Goal: Task Accomplishment & Management: Use online tool/utility

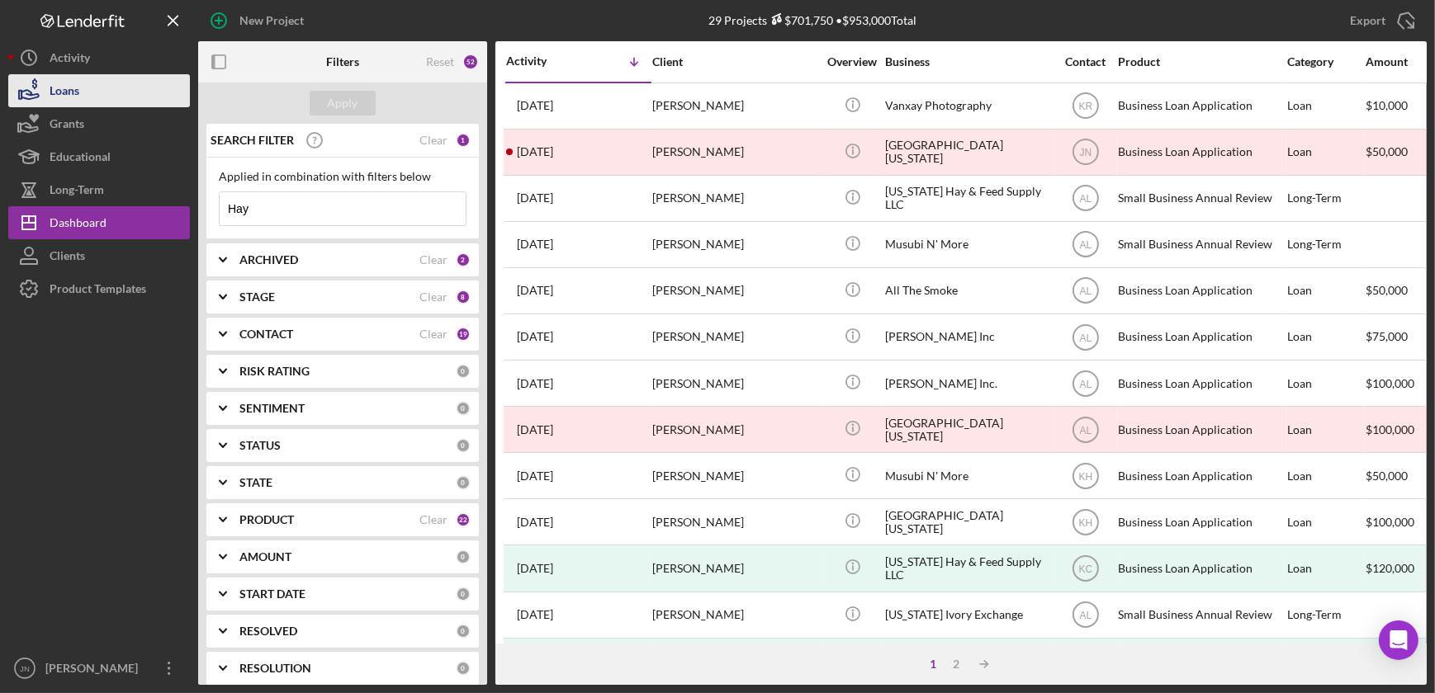
click at [90, 94] on button "Loans" at bounding box center [99, 90] width 182 height 33
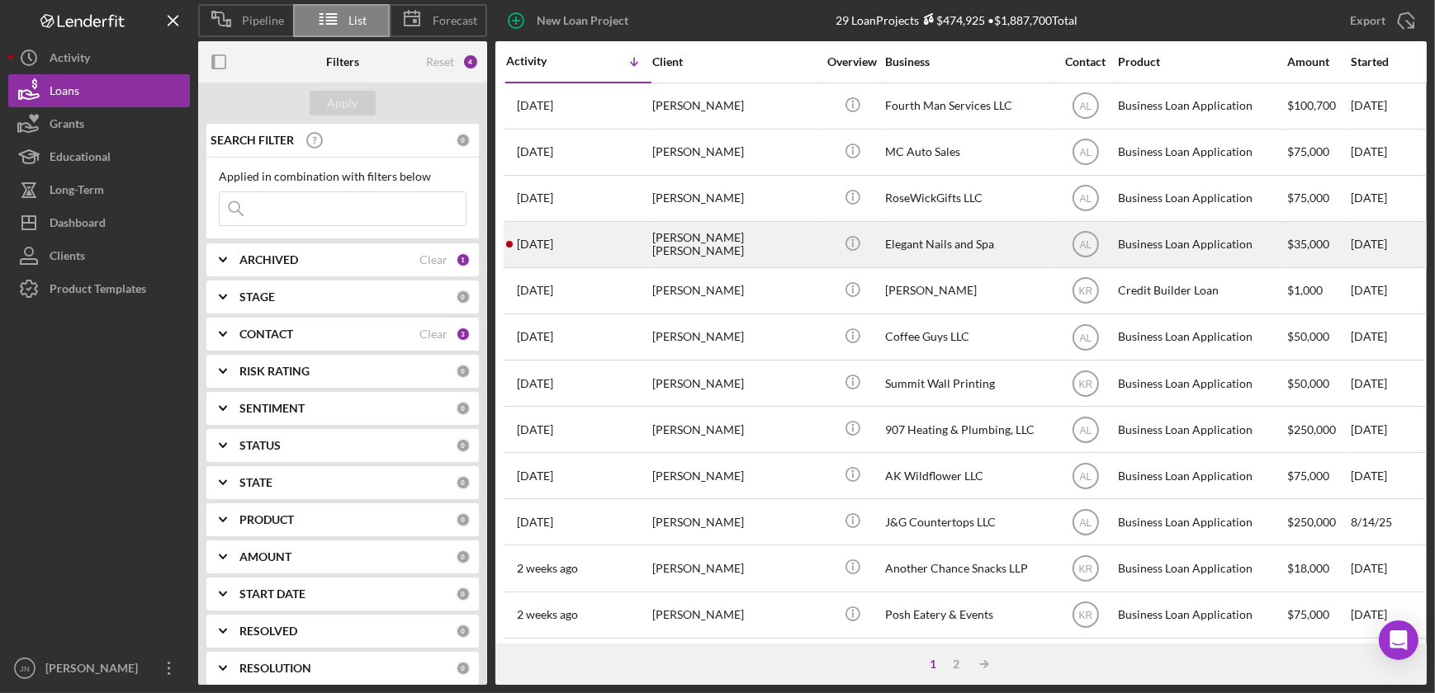
click at [661, 239] on div "[PERSON_NAME] [PERSON_NAME]" at bounding box center [734, 245] width 165 height 44
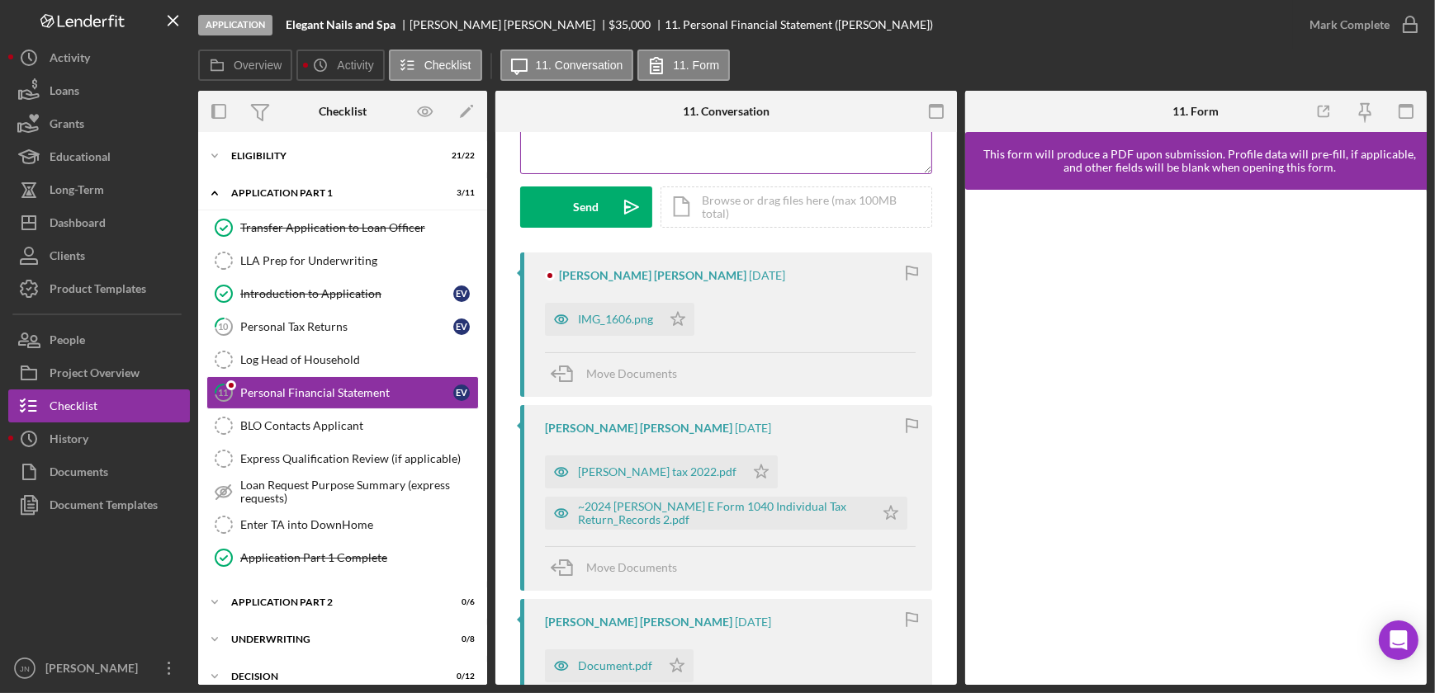
scroll to position [225, 0]
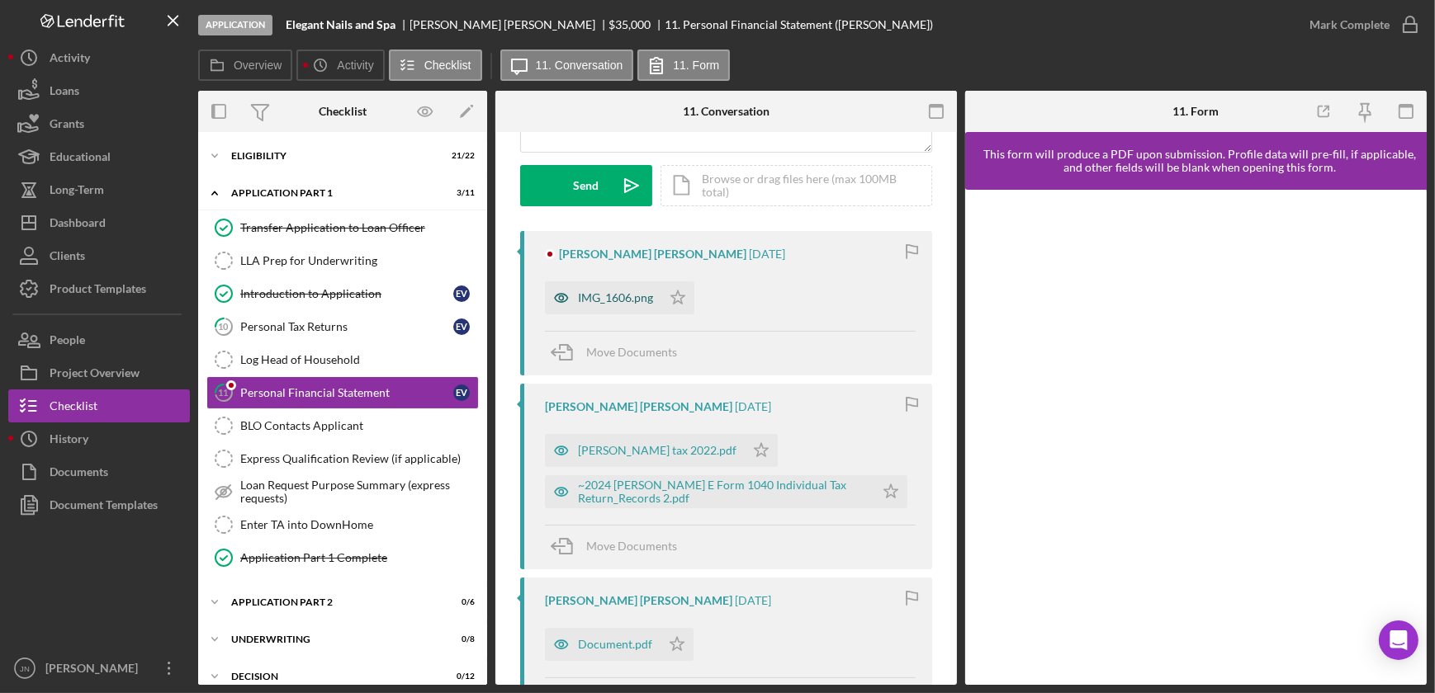
click at [620, 295] on div "IMG_1606.png" at bounding box center [615, 297] width 75 height 13
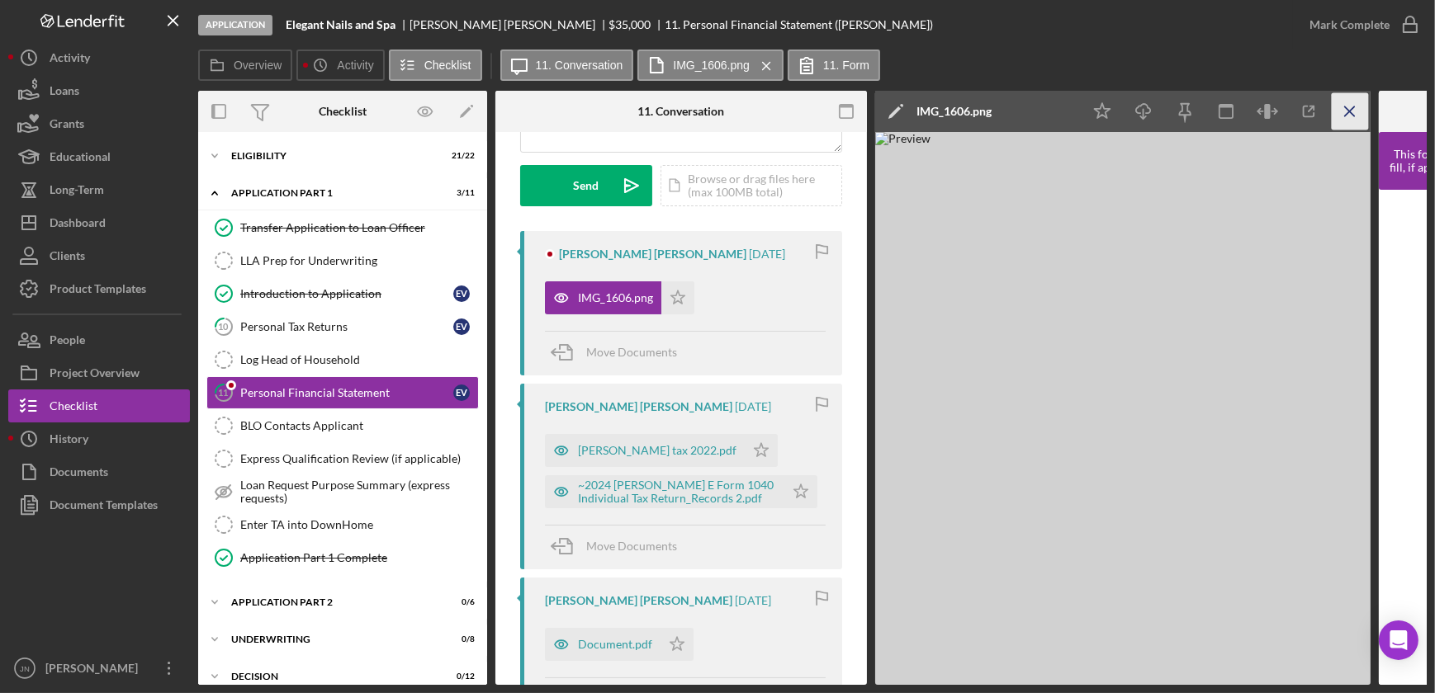
click at [1355, 116] on icon "Icon/Menu Close" at bounding box center [1349, 111] width 37 height 37
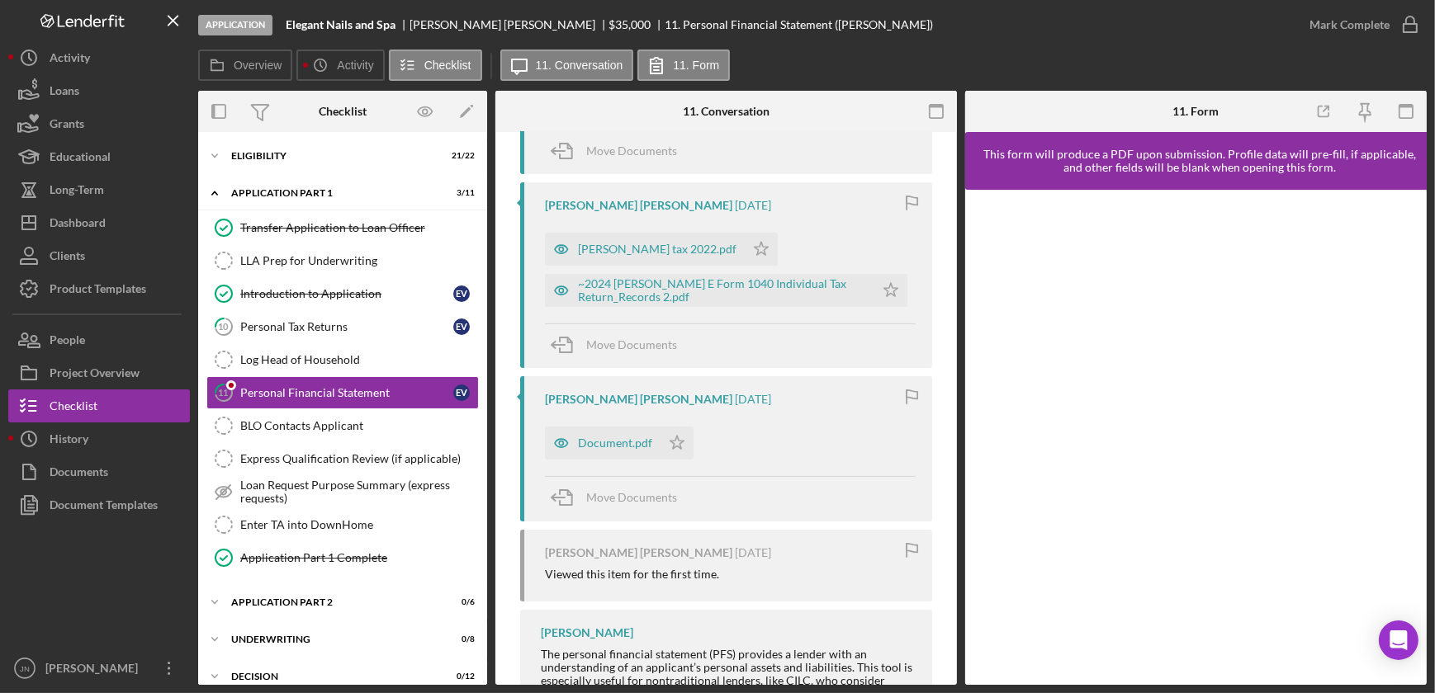
scroll to position [450, 0]
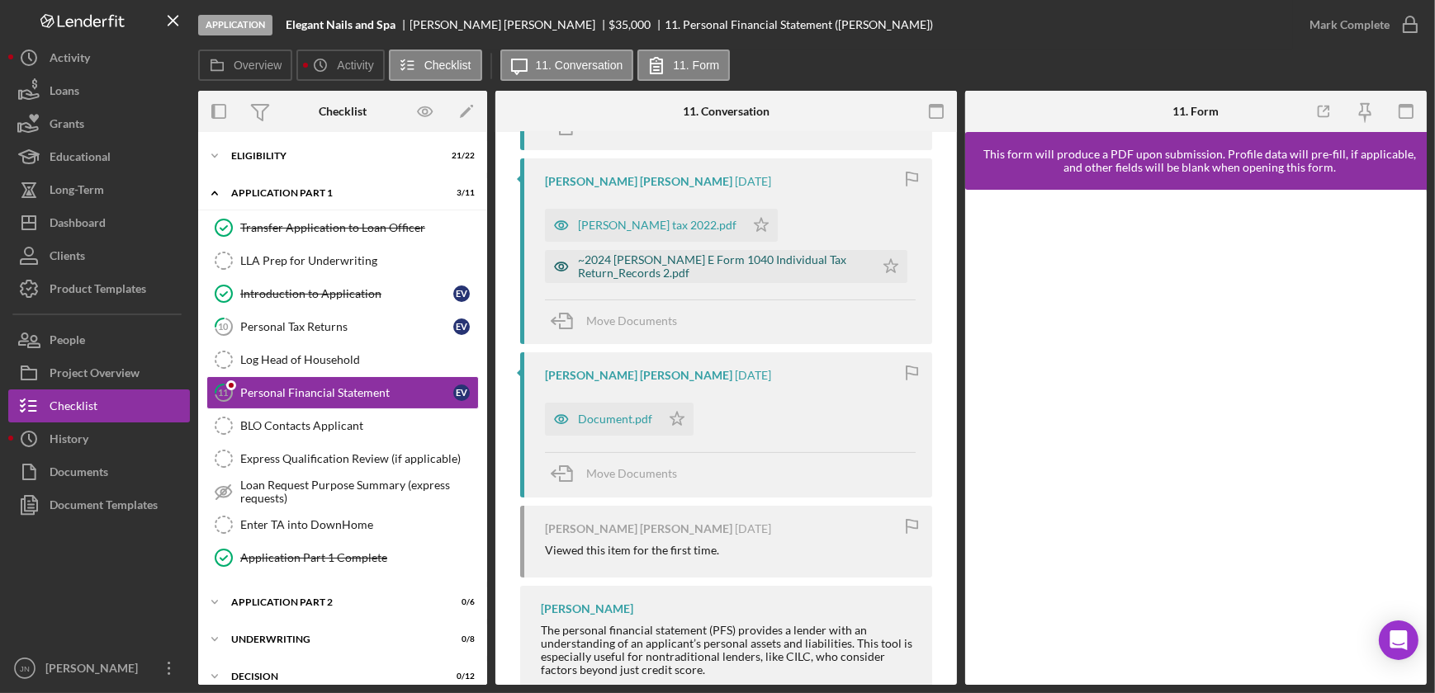
click at [619, 263] on div "~2024 [PERSON_NAME] E Form 1040 Individual Tax Return_Records 2.pdf" at bounding box center [722, 266] width 288 height 26
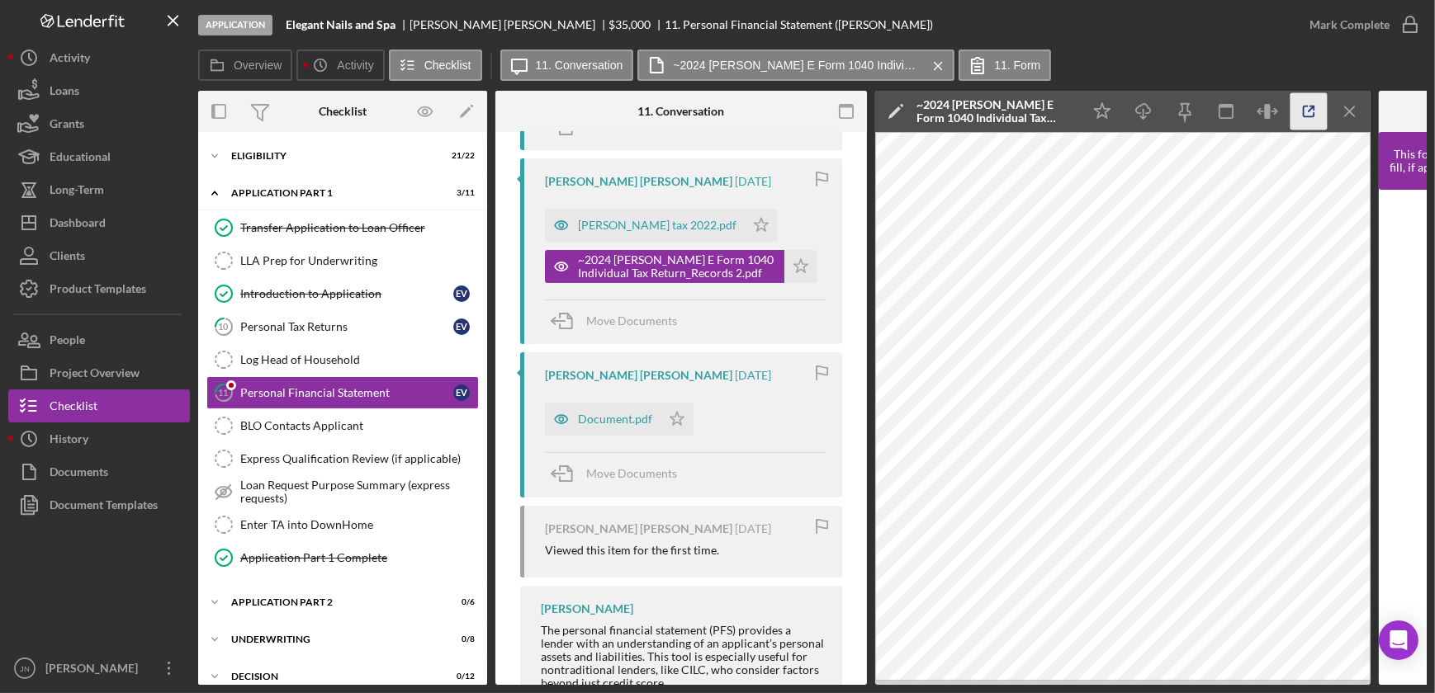
click at [1308, 105] on icon "button" at bounding box center [1308, 111] width 37 height 37
click at [50, 92] on div "Loans" at bounding box center [65, 92] width 30 height 37
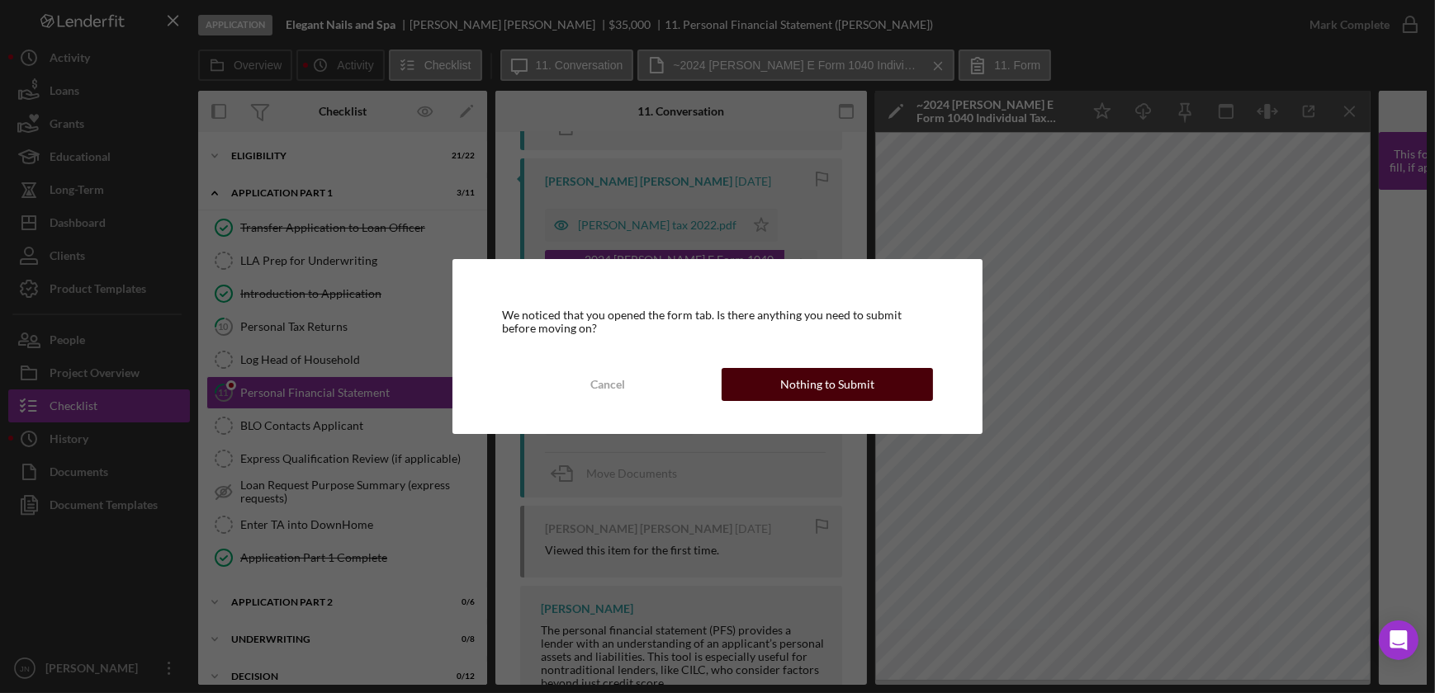
click at [783, 387] on button "Nothing to Submit" at bounding box center [826, 384] width 211 height 33
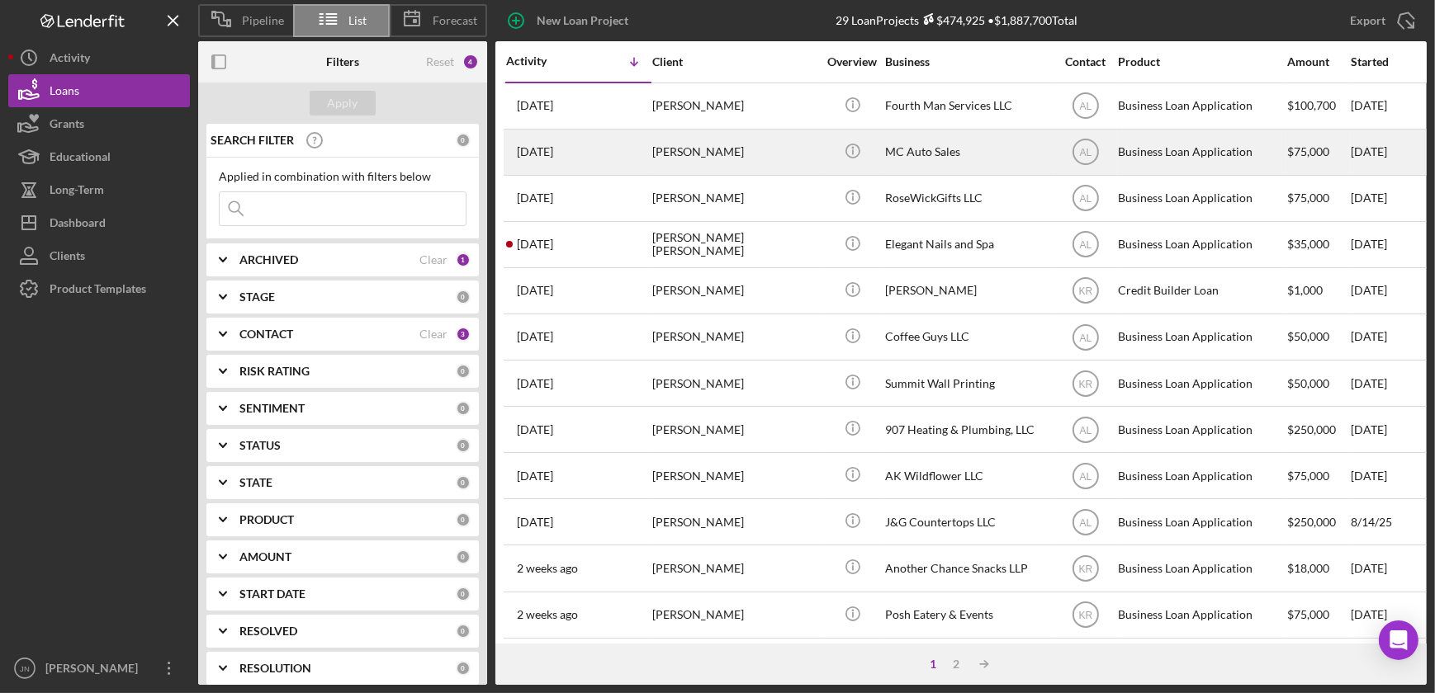
click at [722, 154] on div "Sila Chadwick" at bounding box center [734, 152] width 165 height 44
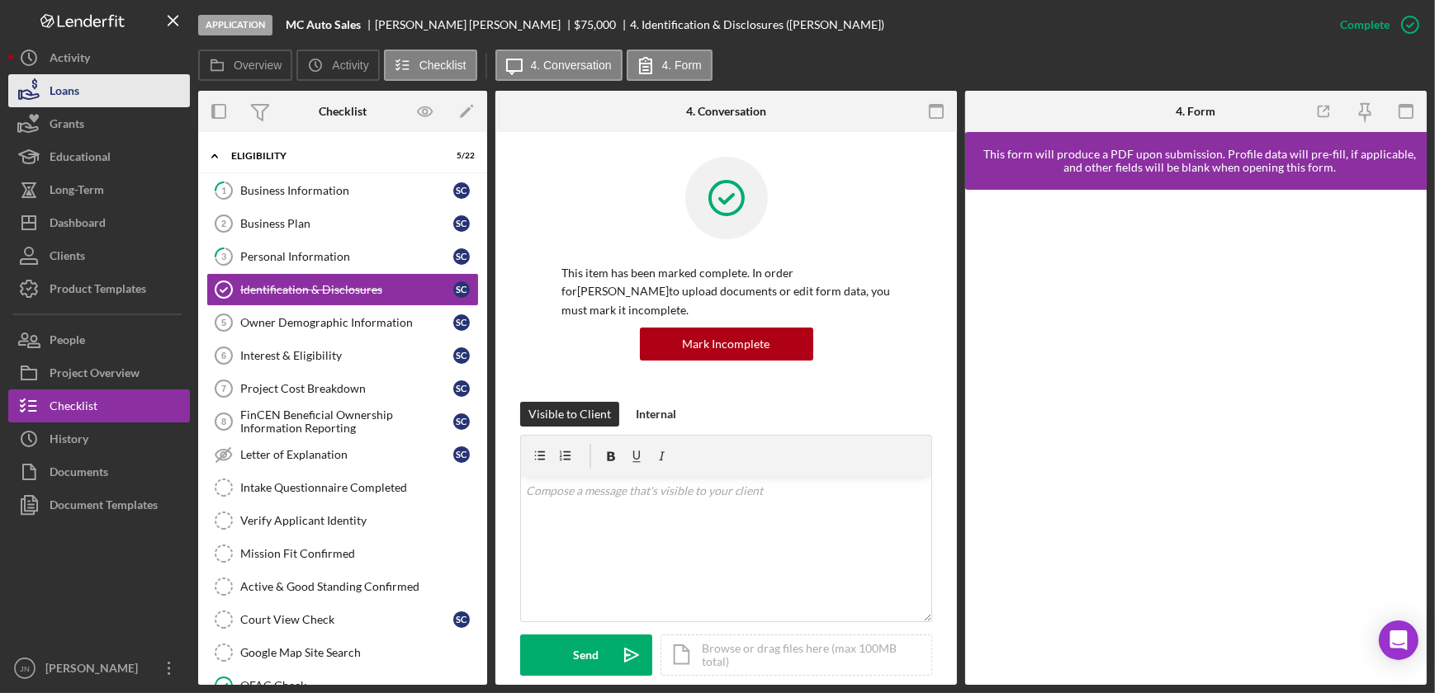
click at [75, 102] on div "Loans" at bounding box center [65, 92] width 30 height 37
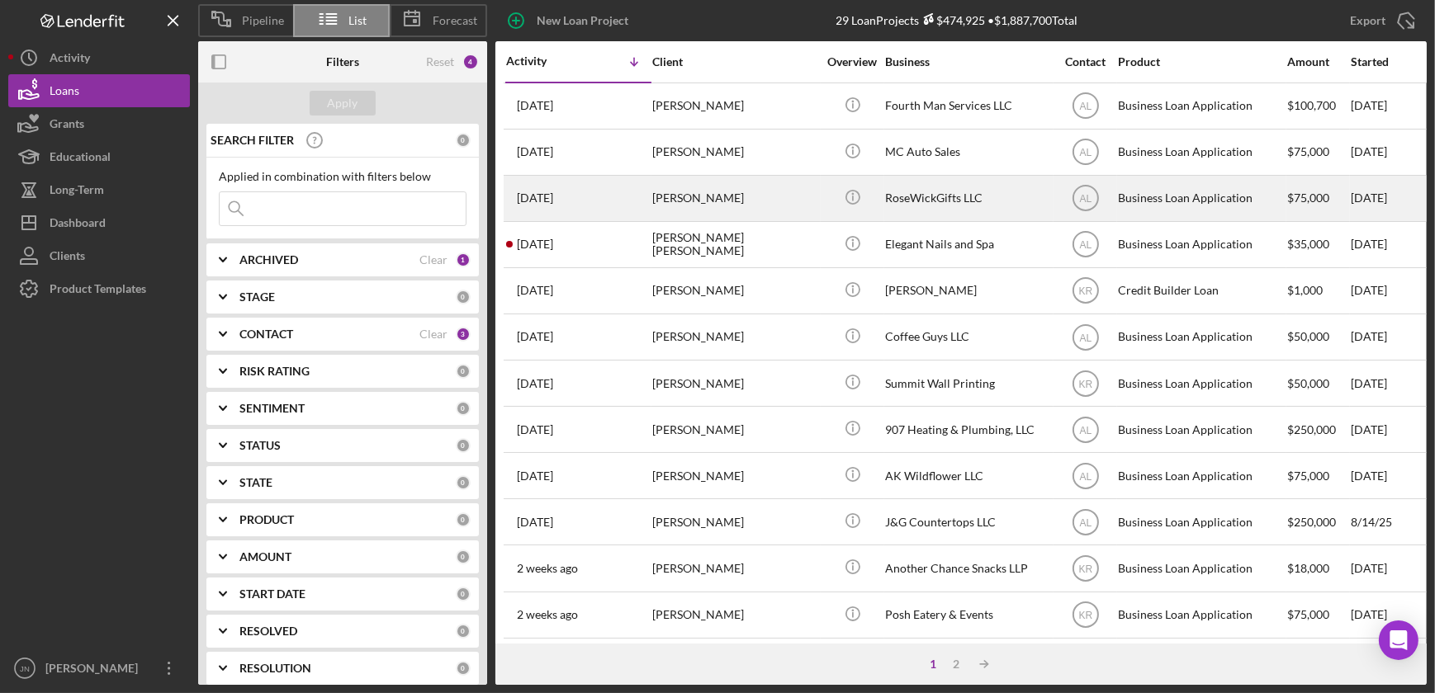
click at [728, 201] on div "Roseanne Wickman" at bounding box center [734, 199] width 165 height 44
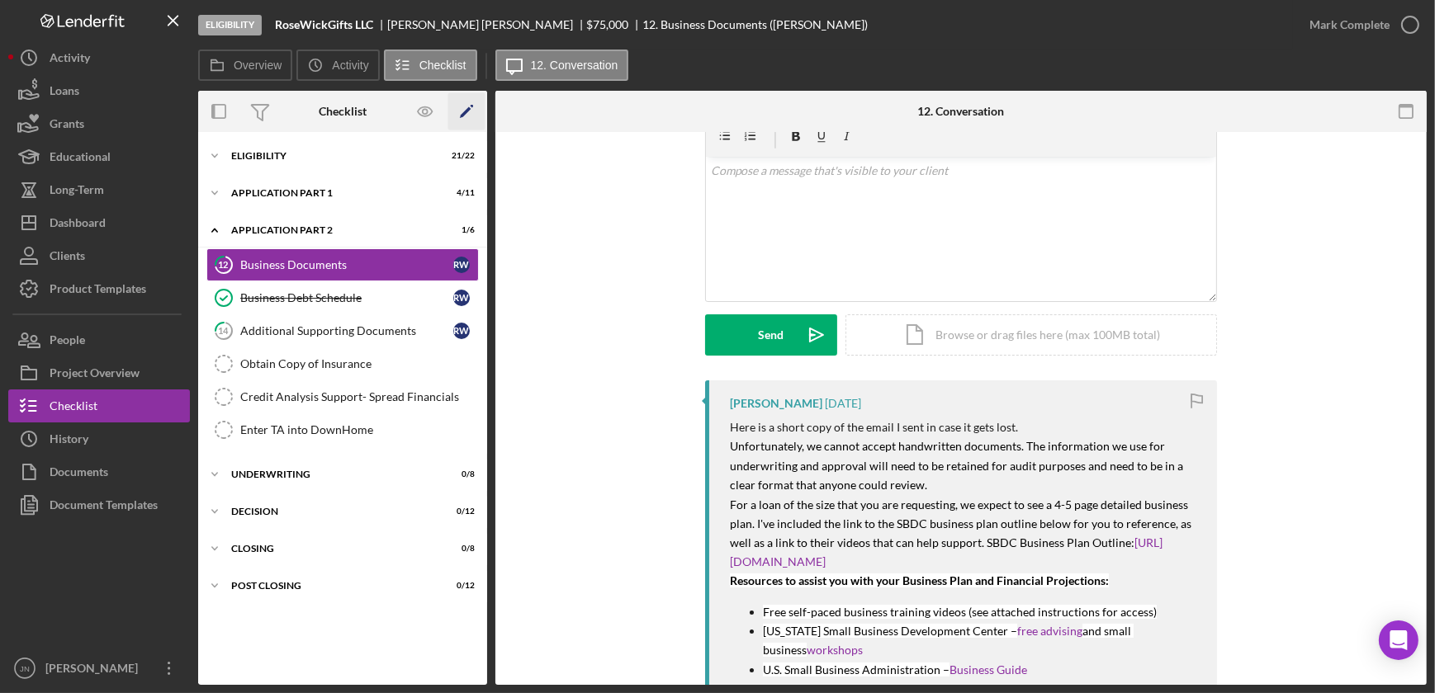
scroll to position [74, 0]
